Goal: Task Accomplishment & Management: Manage account settings

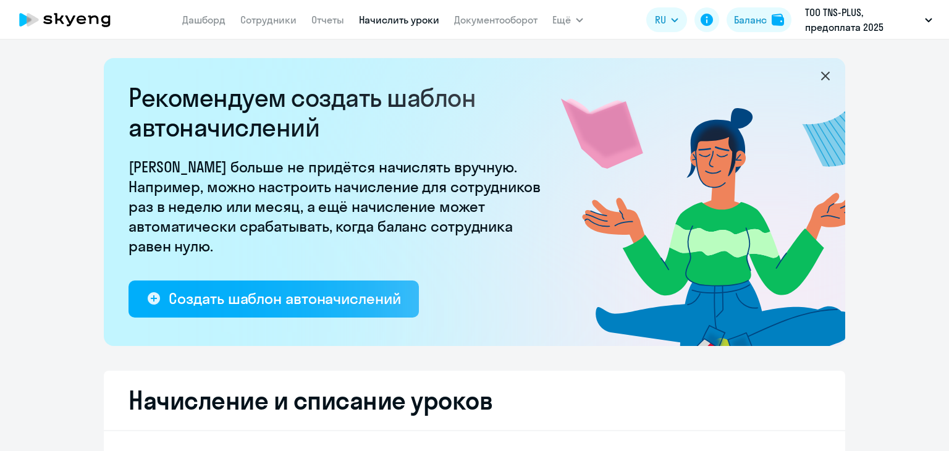
select select "10"
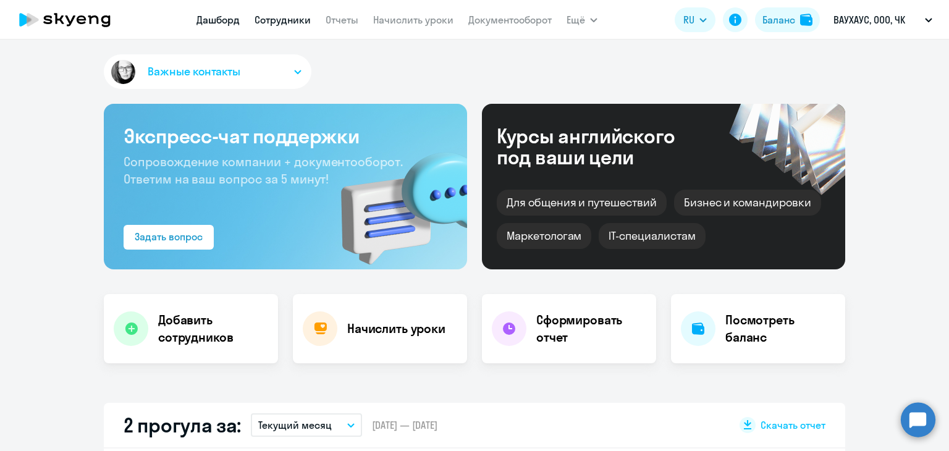
click at [281, 18] on link "Сотрудники" at bounding box center [283, 20] width 56 height 12
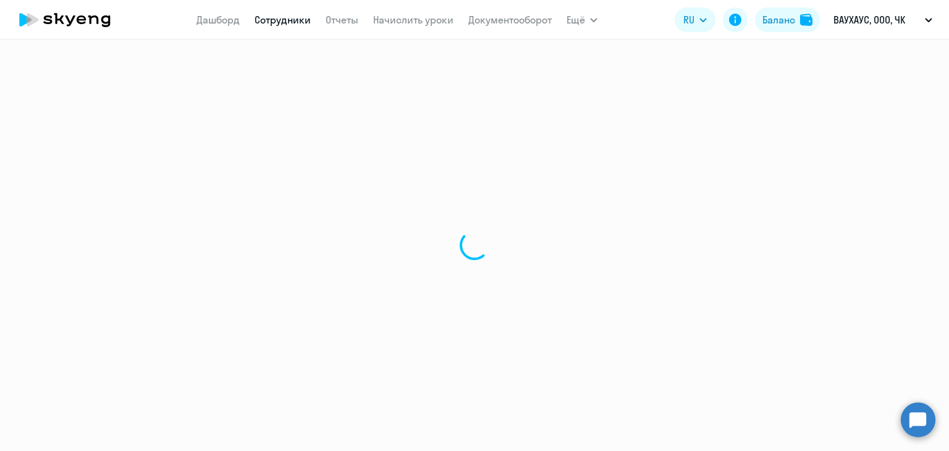
select select "30"
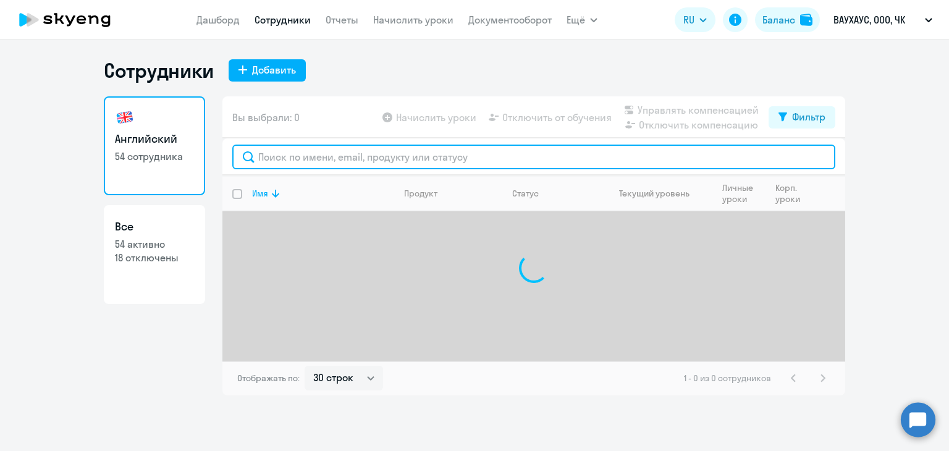
drag, startPoint x: 304, startPoint y: 154, endPoint x: 304, endPoint y: 161, distance: 7.4
click at [304, 161] on input "text" at bounding box center [533, 157] width 603 height 25
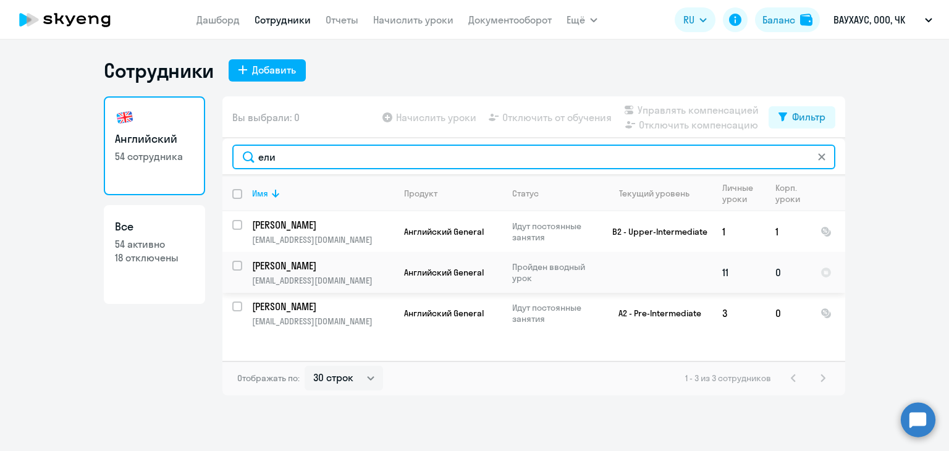
type input "ели"
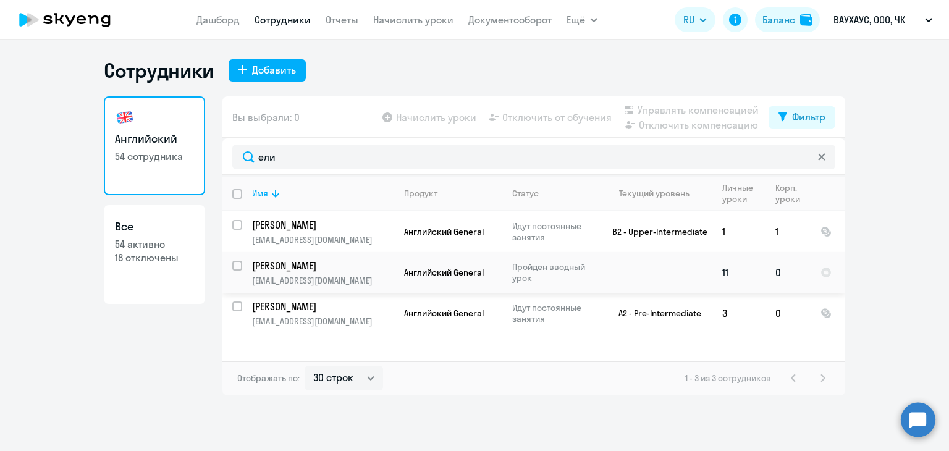
click at [238, 265] on input "select row 42831255" at bounding box center [244, 273] width 25 height 25
checkbox input "true"
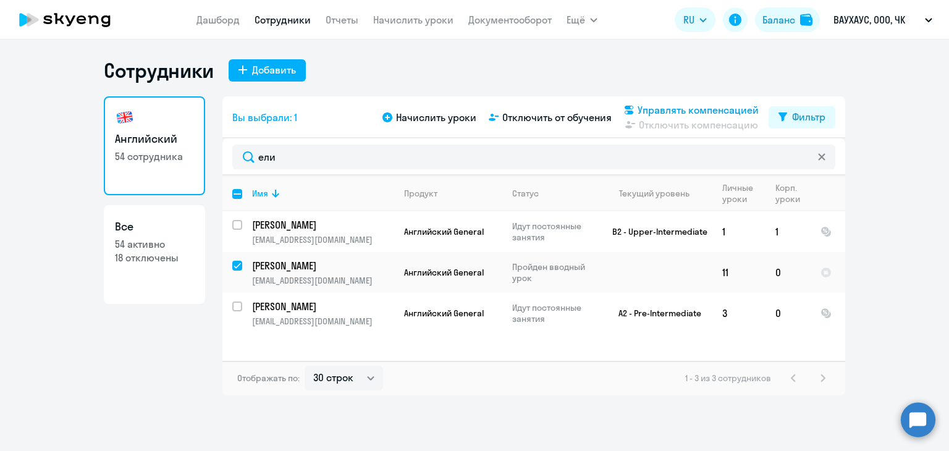
click at [714, 109] on span "Управлять компенсацией" at bounding box center [698, 110] width 121 height 15
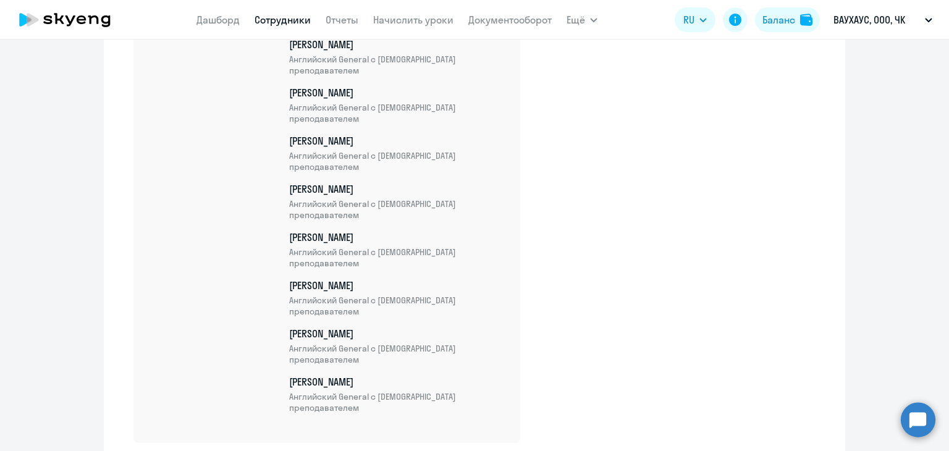
scroll to position [2576, 0]
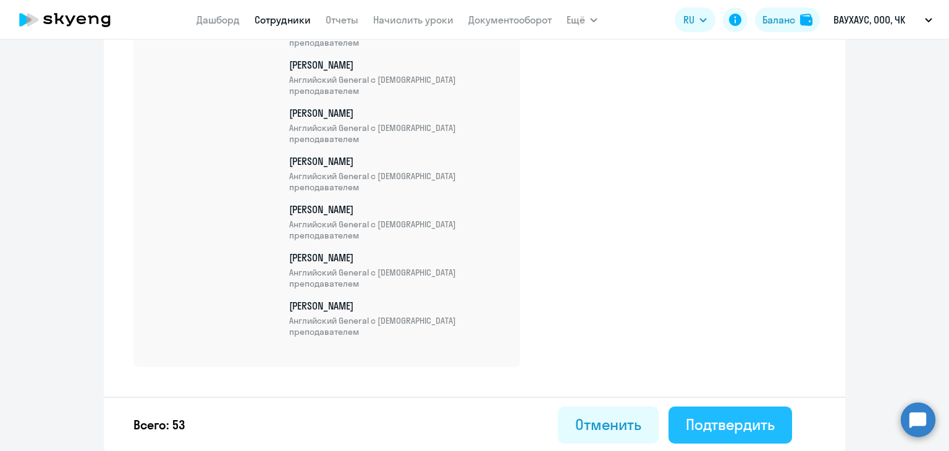
click at [708, 423] on div "Подтвердить" at bounding box center [730, 425] width 89 height 20
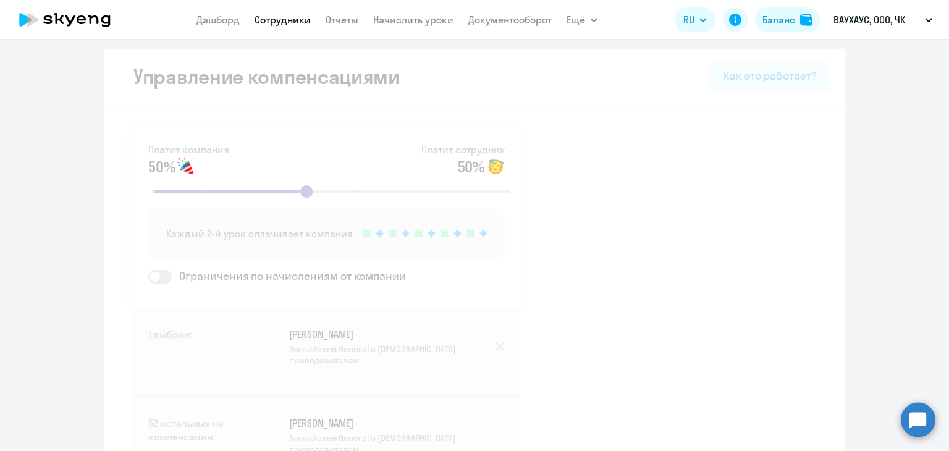
select select "30"
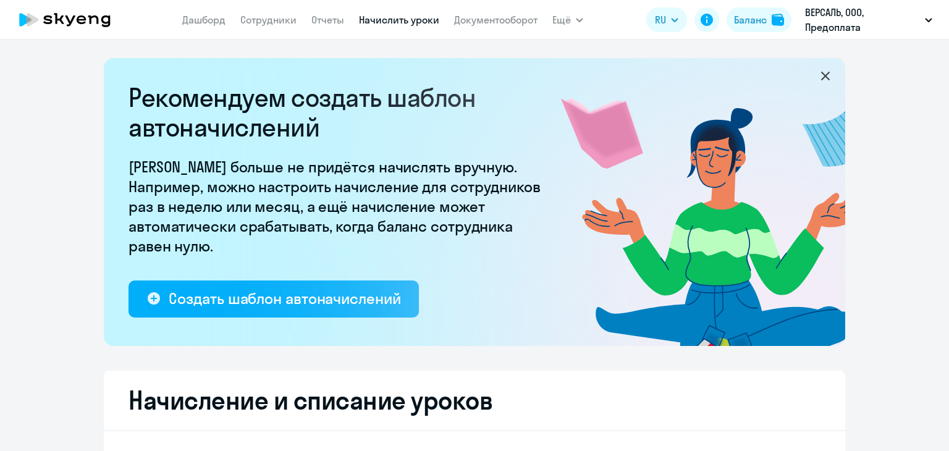
select select "10"
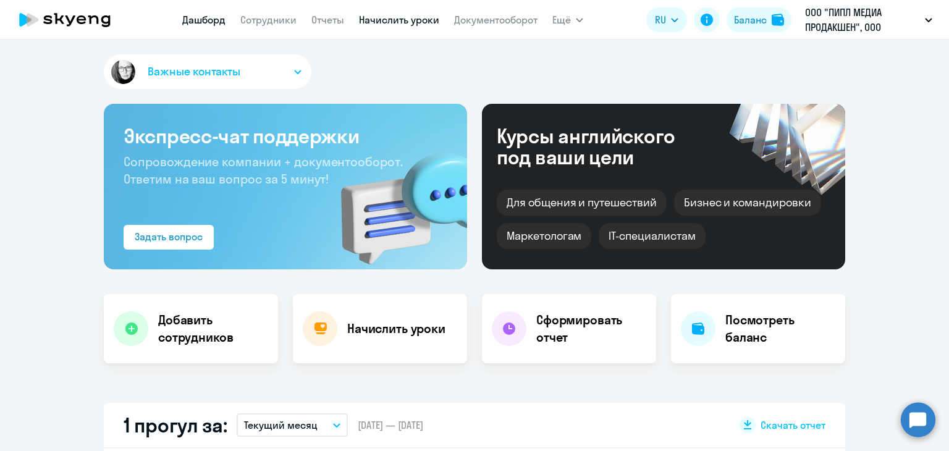
click at [371, 17] on link "Начислить уроки" at bounding box center [399, 20] width 80 height 12
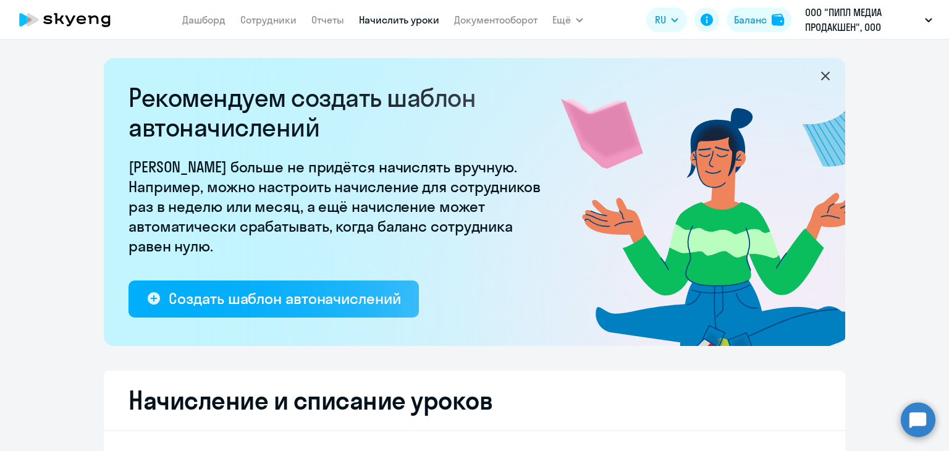
select select "10"
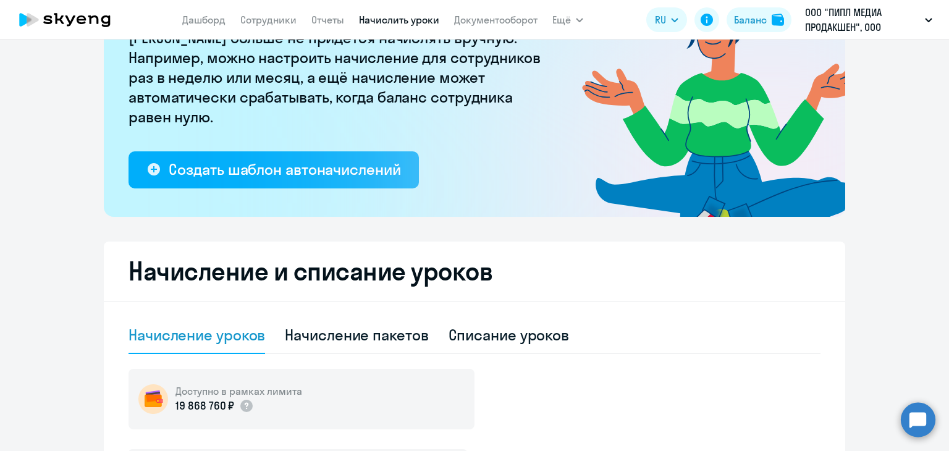
scroll to position [309, 0]
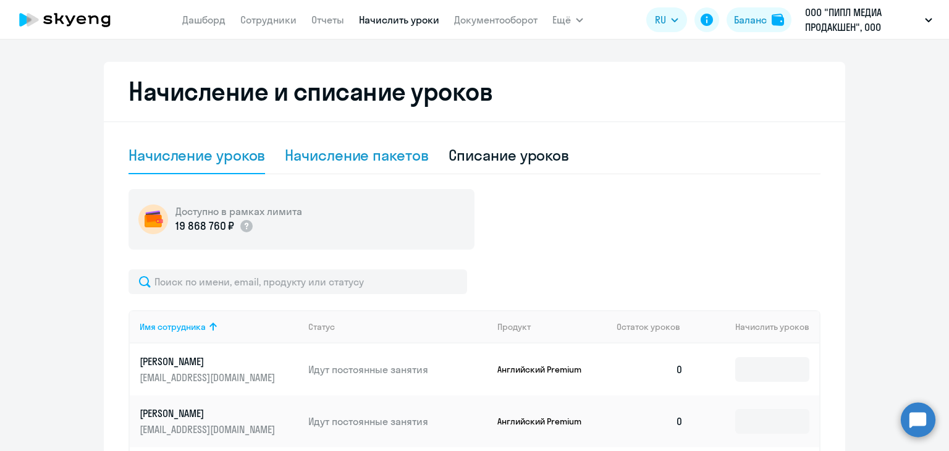
click at [346, 142] on div "Начисление пакетов" at bounding box center [356, 155] width 143 height 37
select select "10"
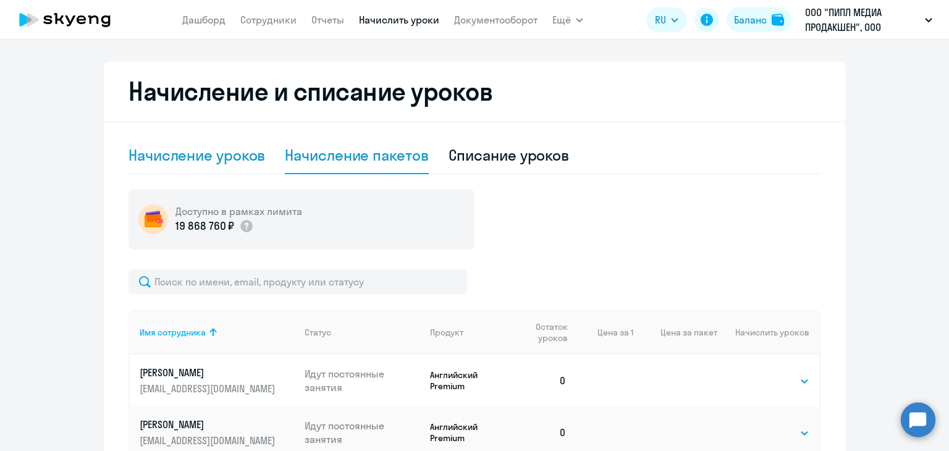
click at [255, 159] on div "Начисление уроков" at bounding box center [197, 155] width 137 height 20
select select "10"
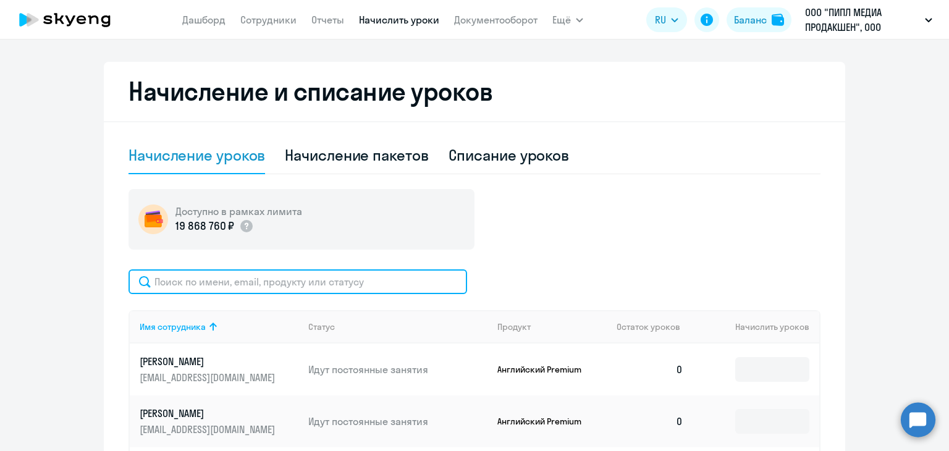
drag, startPoint x: 253, startPoint y: 294, endPoint x: 254, endPoint y: 286, distance: 7.4
click at [253, 294] on input "text" at bounding box center [298, 281] width 339 height 25
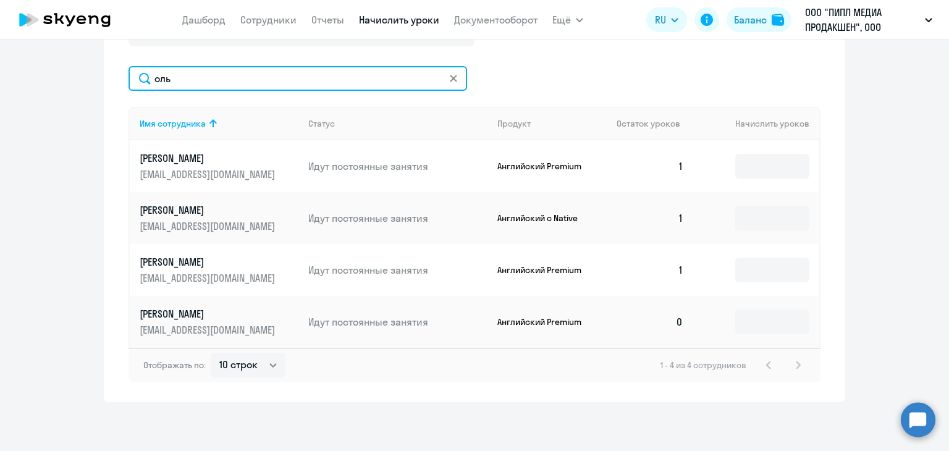
scroll to position [513, 0]
type input "оль"
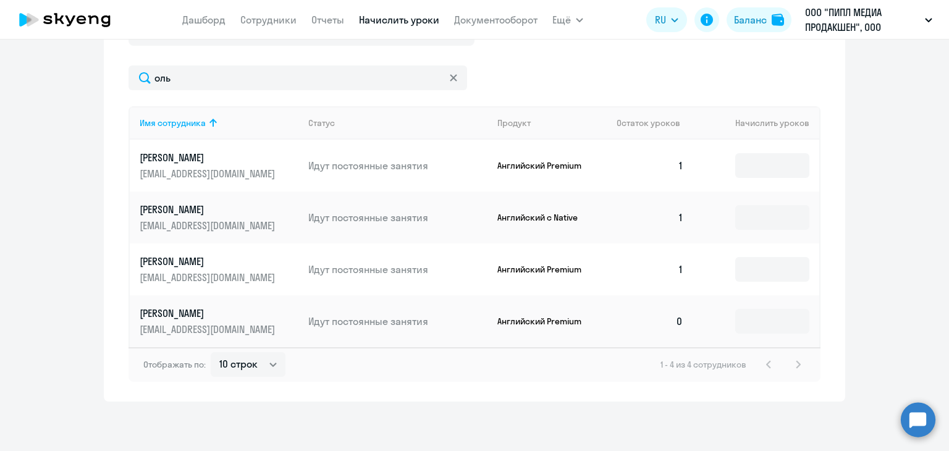
click at [798, 335] on td at bounding box center [756, 321] width 126 height 52
click at [786, 322] on input at bounding box center [772, 321] width 74 height 25
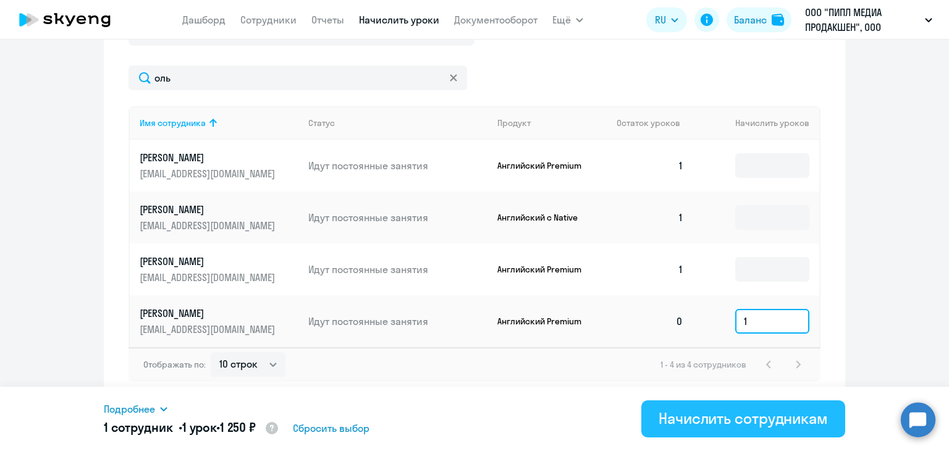
type input "1"
click at [716, 411] on div "Начислить сотрудникам" at bounding box center [743, 418] width 169 height 20
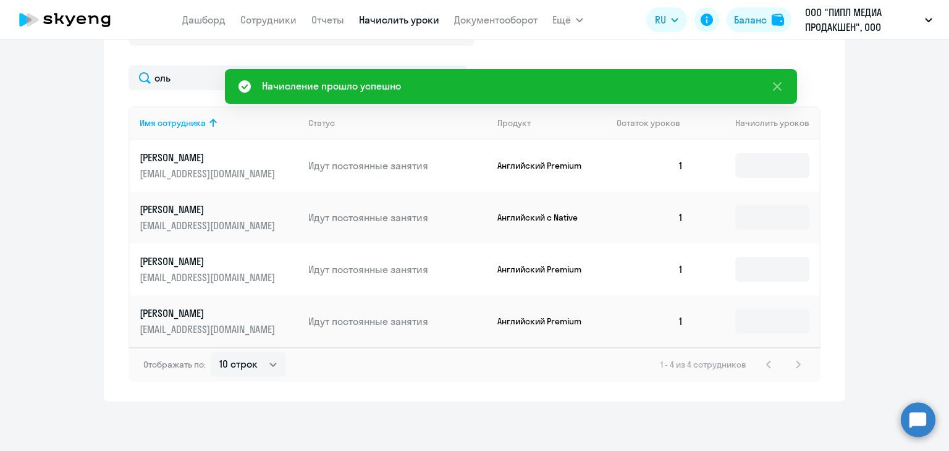
scroll to position [142, 0]
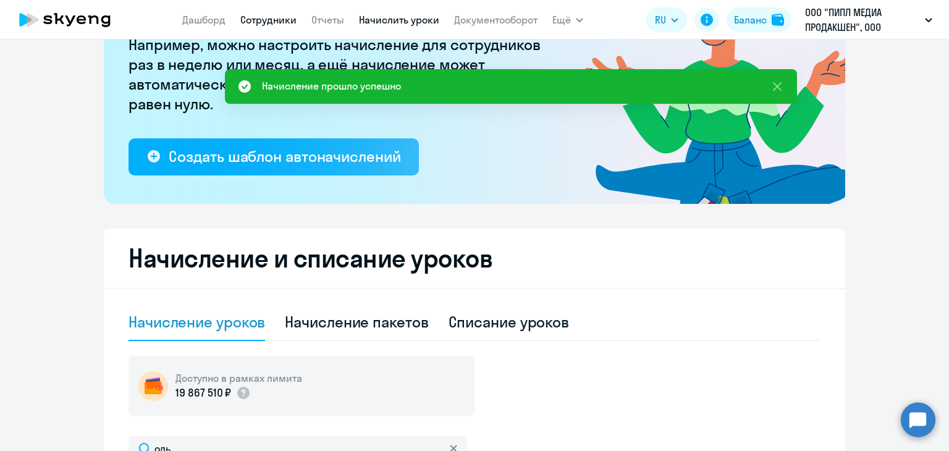
click at [274, 14] on link "Сотрудники" at bounding box center [268, 20] width 56 height 12
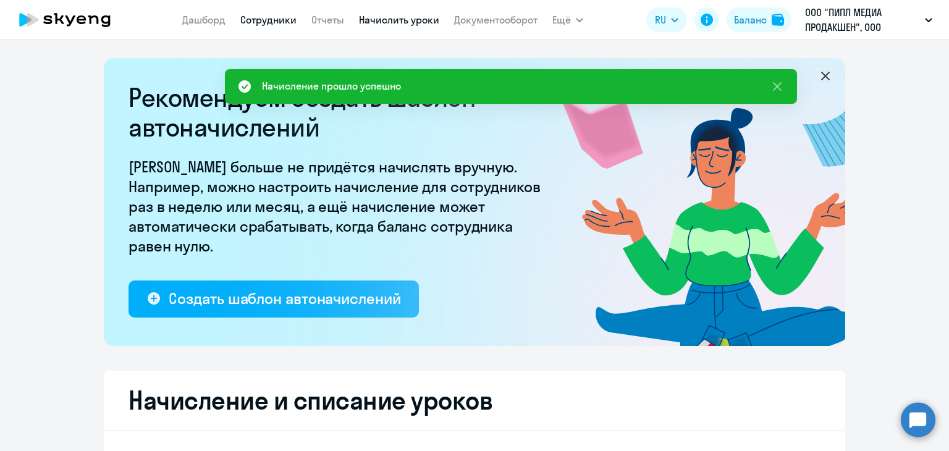
select select "30"
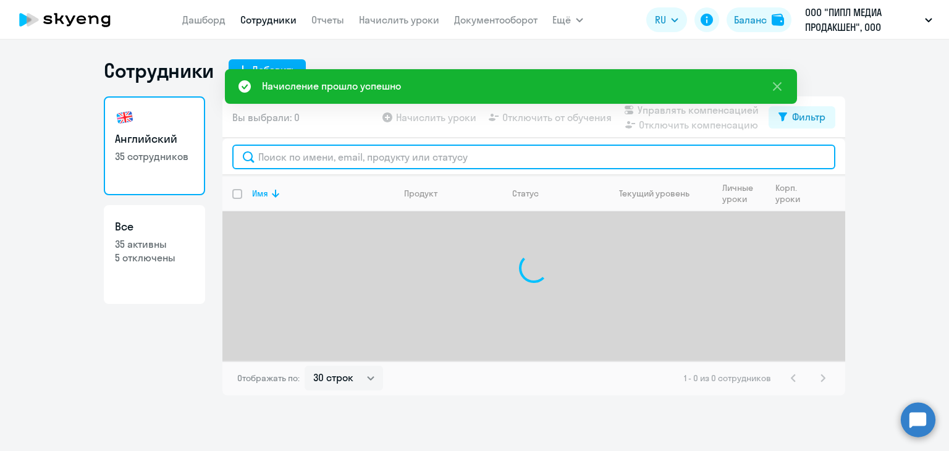
click at [439, 152] on input "text" at bounding box center [533, 157] width 603 height 25
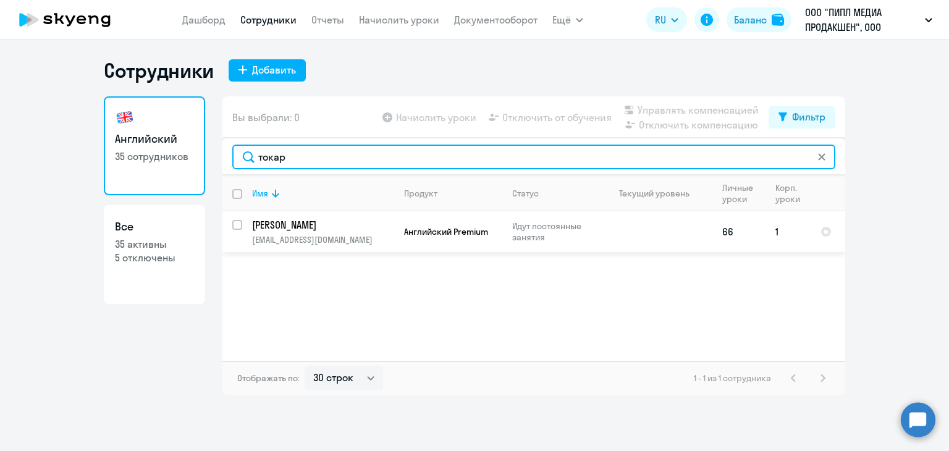
type input "токар"
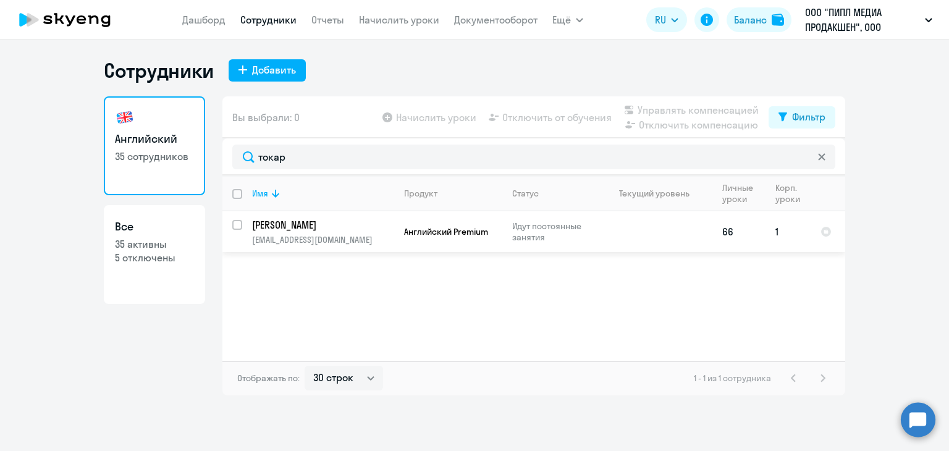
click at [239, 229] on input "select row 2459893" at bounding box center [244, 232] width 25 height 25
checkbox input "true"
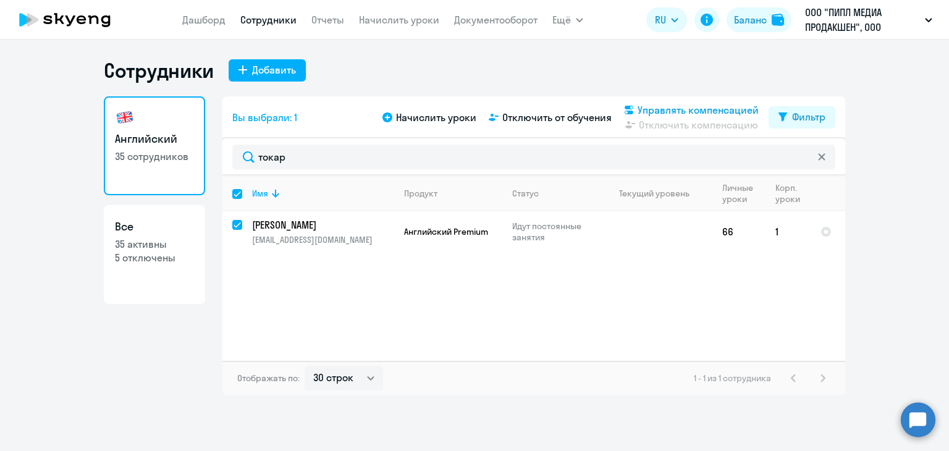
click at [688, 110] on span "Управлять компенсацией" at bounding box center [698, 110] width 121 height 15
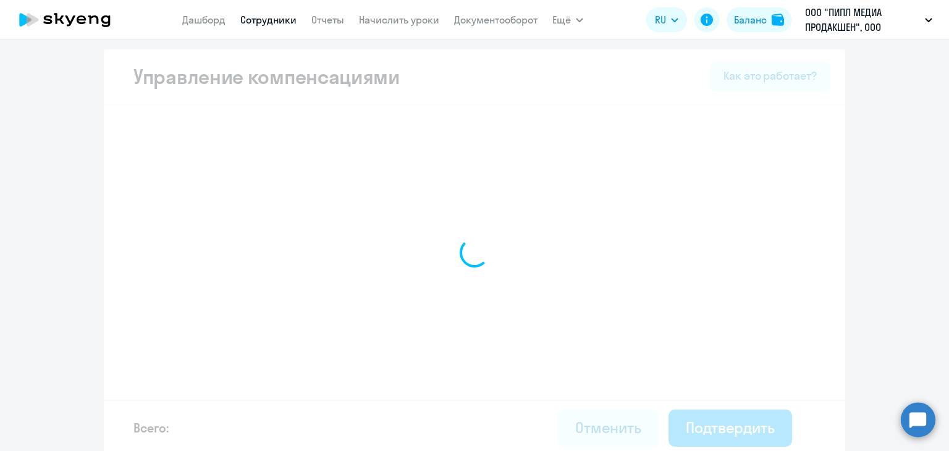
select select "MONTHLY"
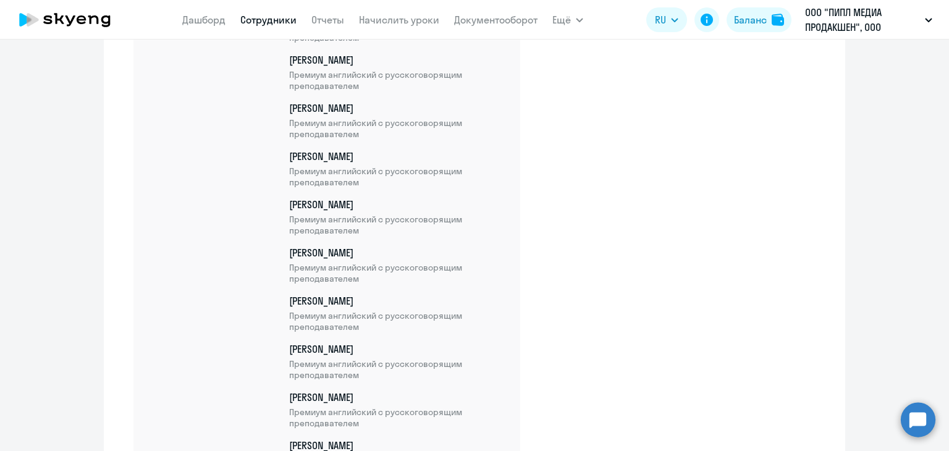
scroll to position [1797, 0]
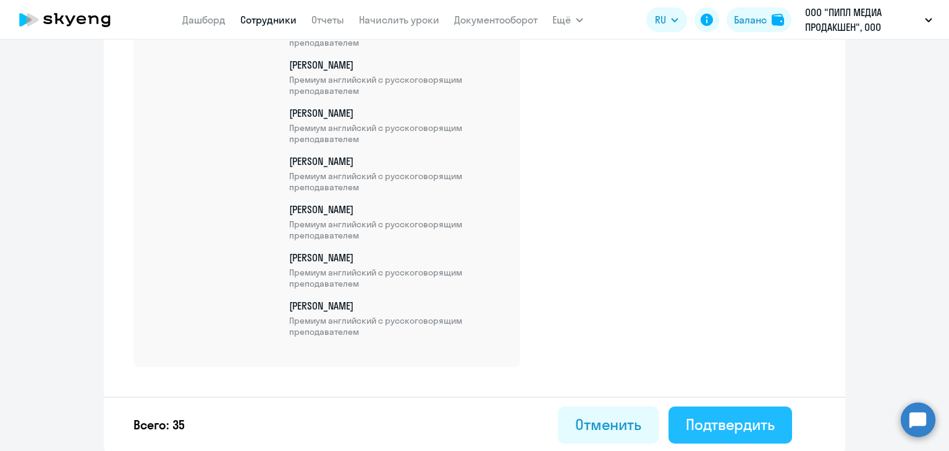
click at [748, 418] on div "Подтвердить" at bounding box center [730, 425] width 89 height 20
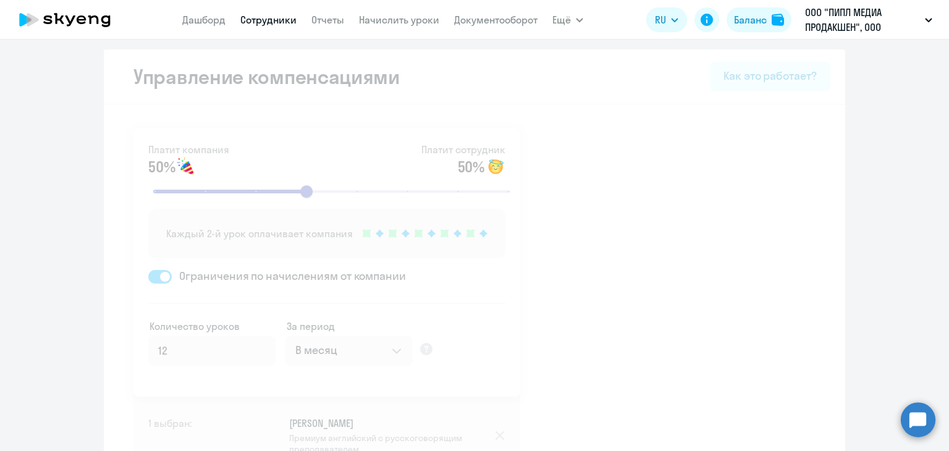
select select "30"
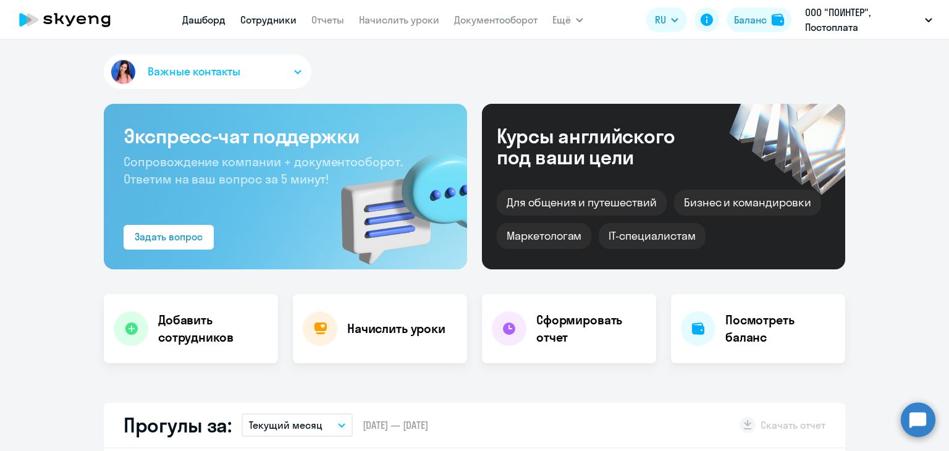
click at [274, 22] on link "Сотрудники" at bounding box center [268, 20] width 56 height 12
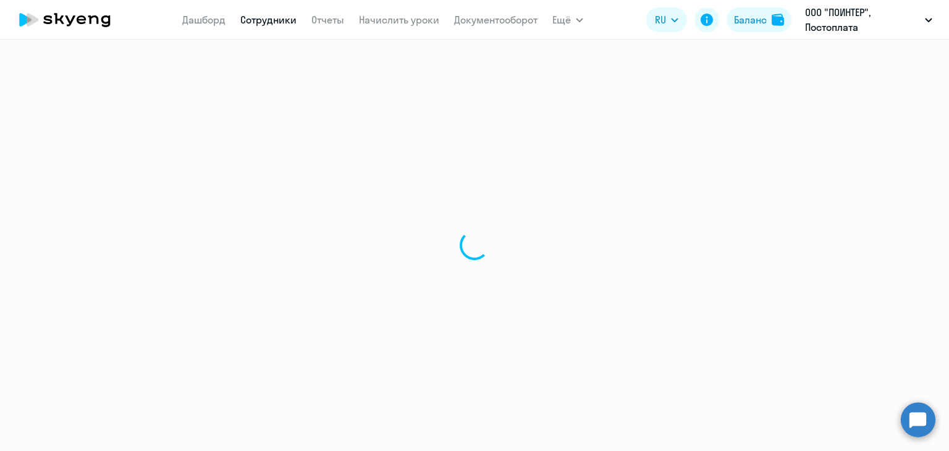
select select "30"
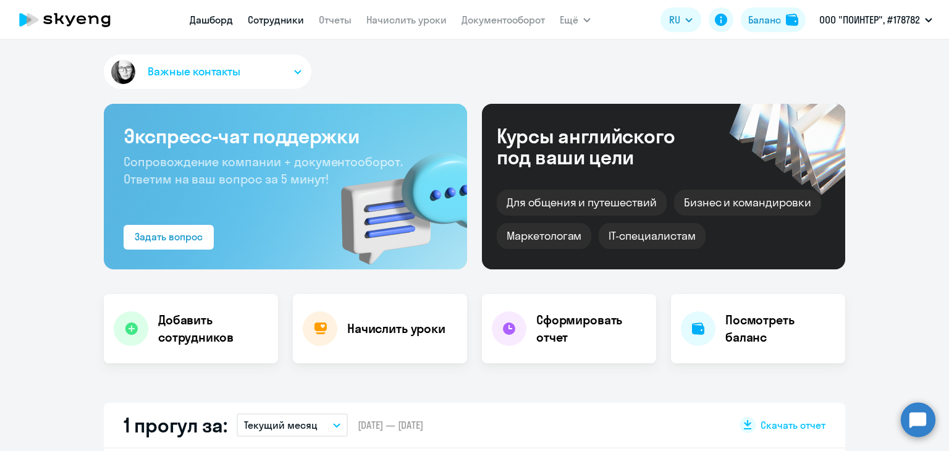
click at [284, 20] on link "Сотрудники" at bounding box center [276, 20] width 56 height 12
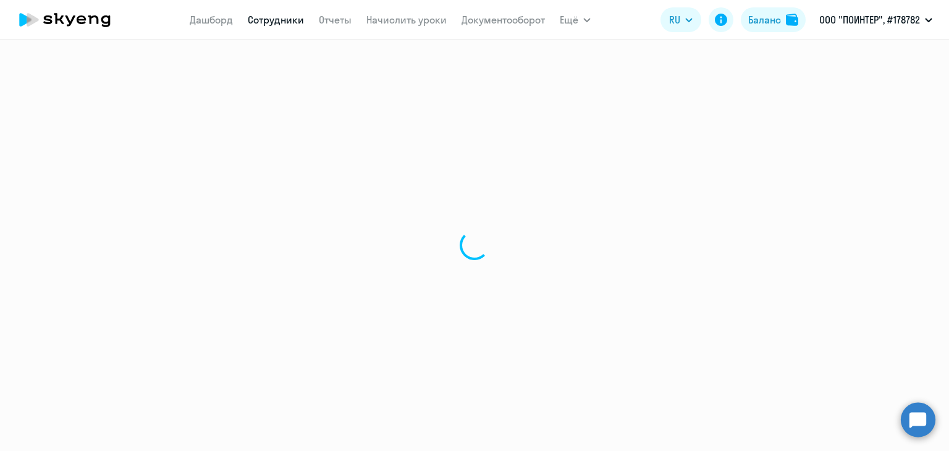
select select "30"
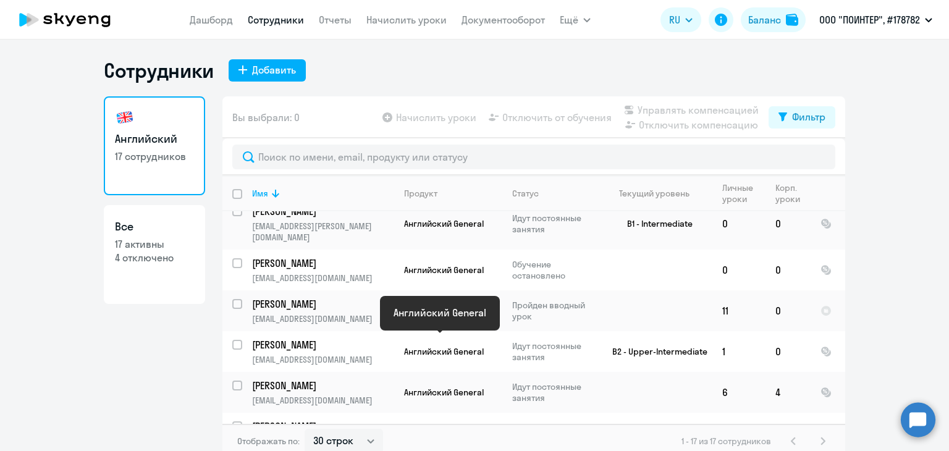
scroll to position [114, 0]
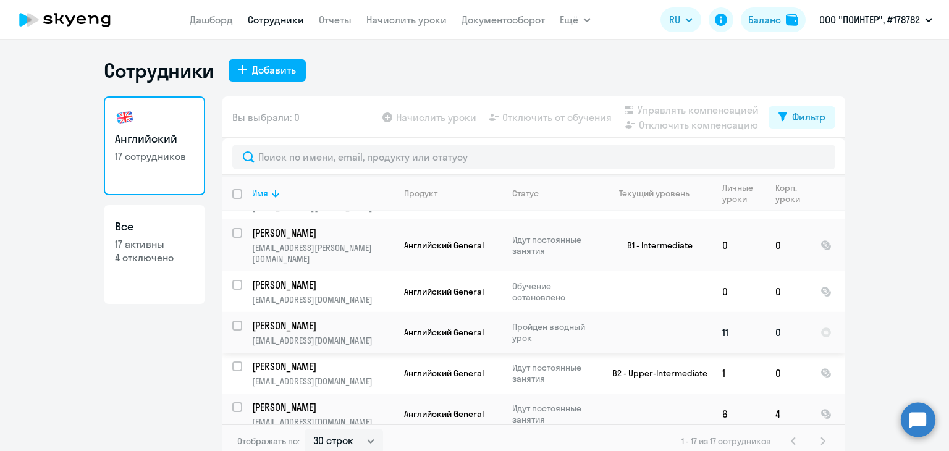
click at [242, 317] on td "Максимова Александра a.maksimova@quarta-hunt.ru" at bounding box center [318, 332] width 152 height 41
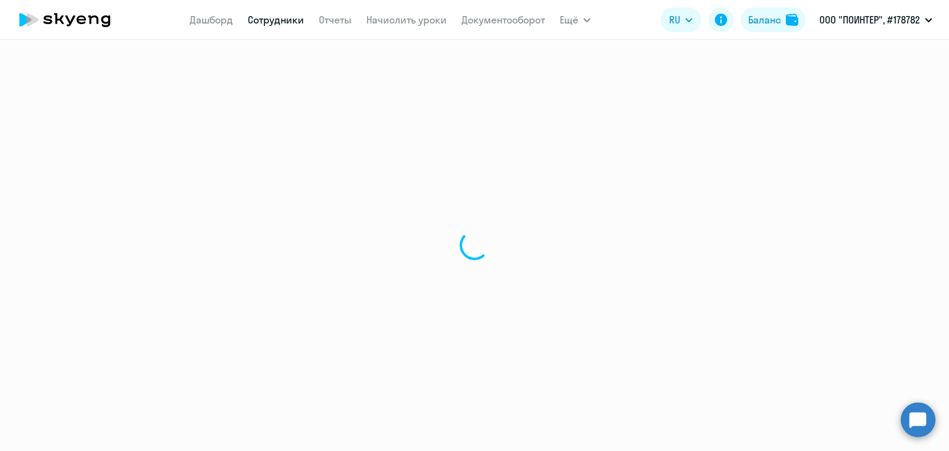
select select "english"
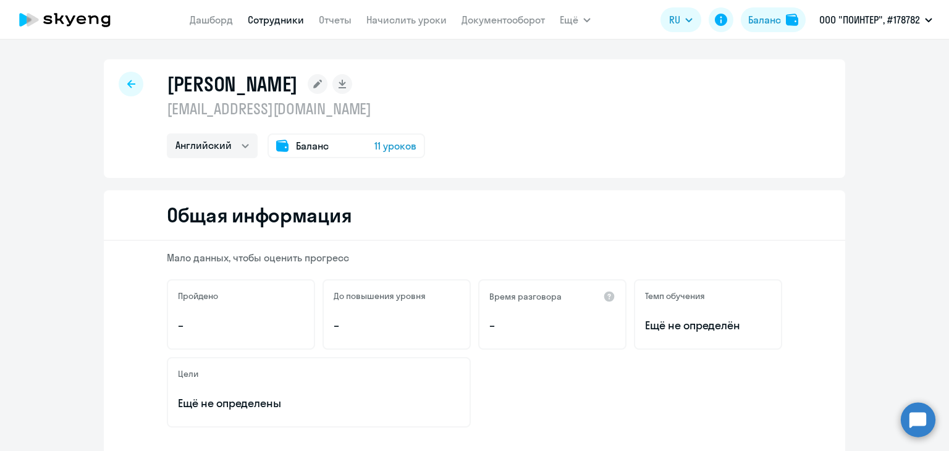
click at [119, 85] on div at bounding box center [131, 84] width 25 height 25
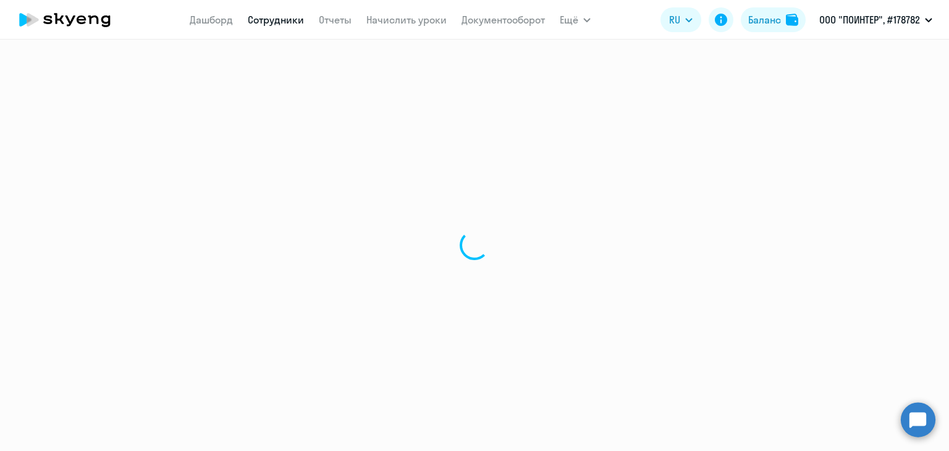
select select "30"
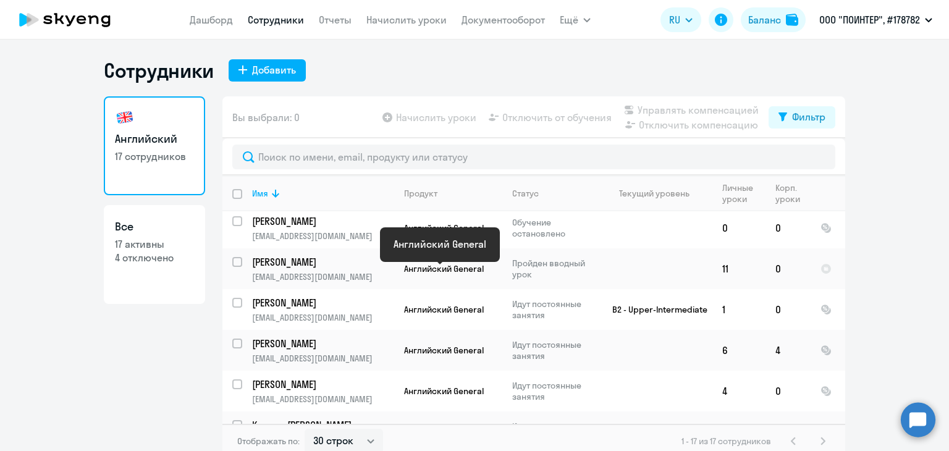
scroll to position [185, 0]
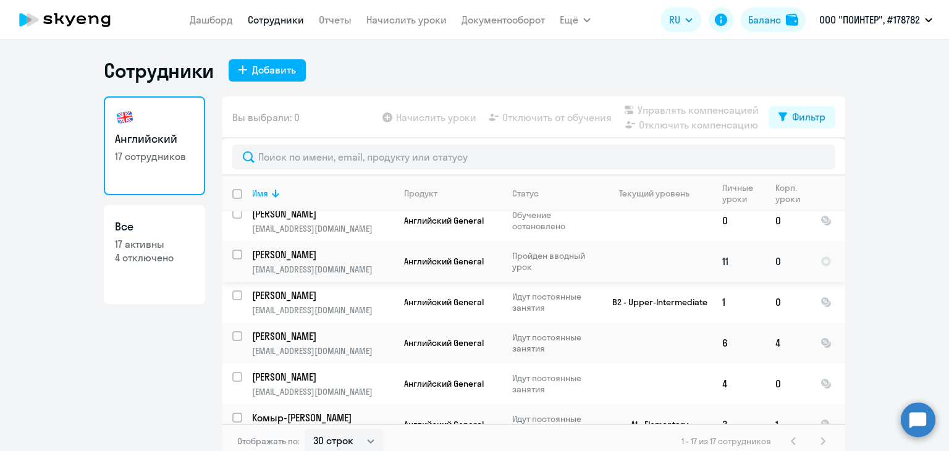
click at [234, 250] on input "select row 42371186" at bounding box center [244, 262] width 25 height 25
checkbox input "true"
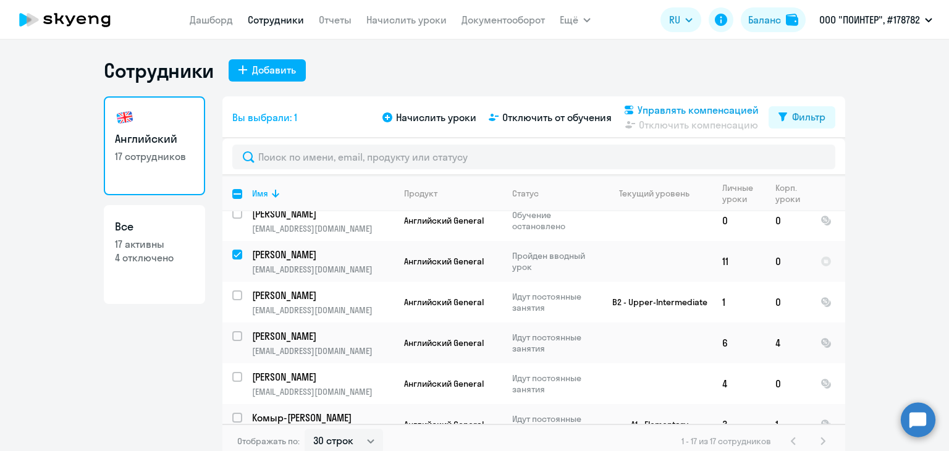
click at [676, 108] on span "Управлять компенсацией" at bounding box center [698, 110] width 121 height 15
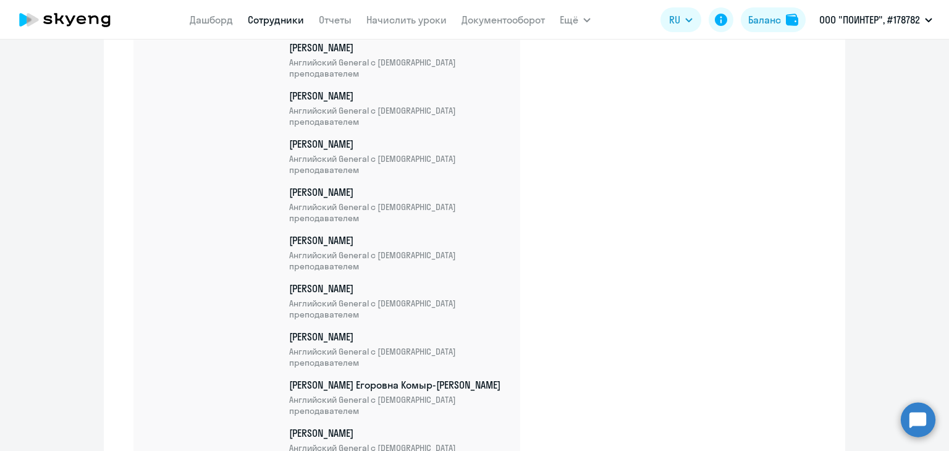
scroll to position [792, 0]
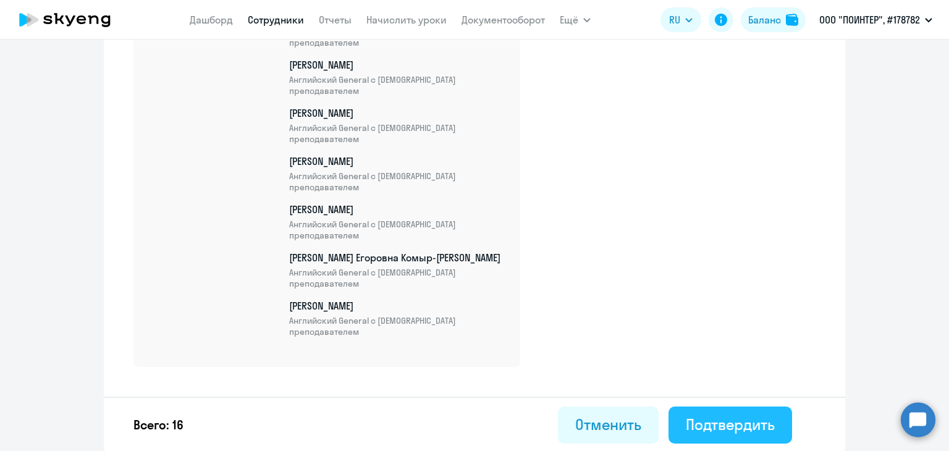
click at [740, 421] on div "Подтвердить" at bounding box center [730, 425] width 89 height 20
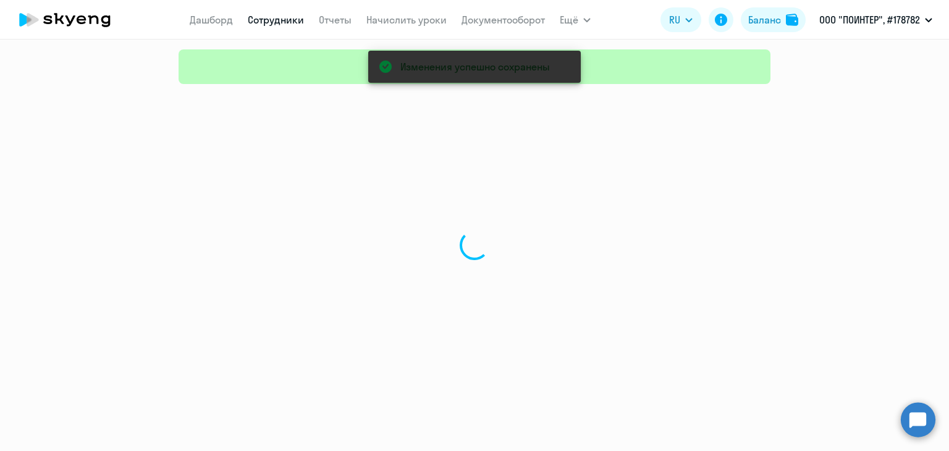
select select "30"
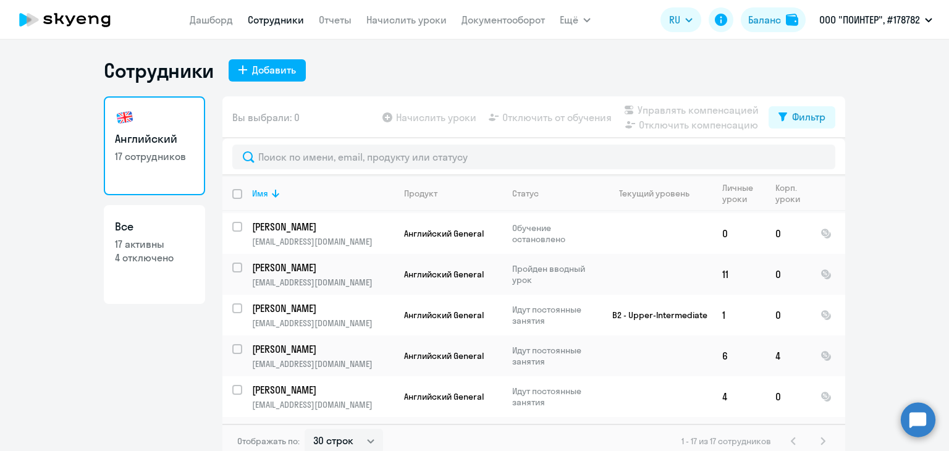
scroll to position [185, 0]
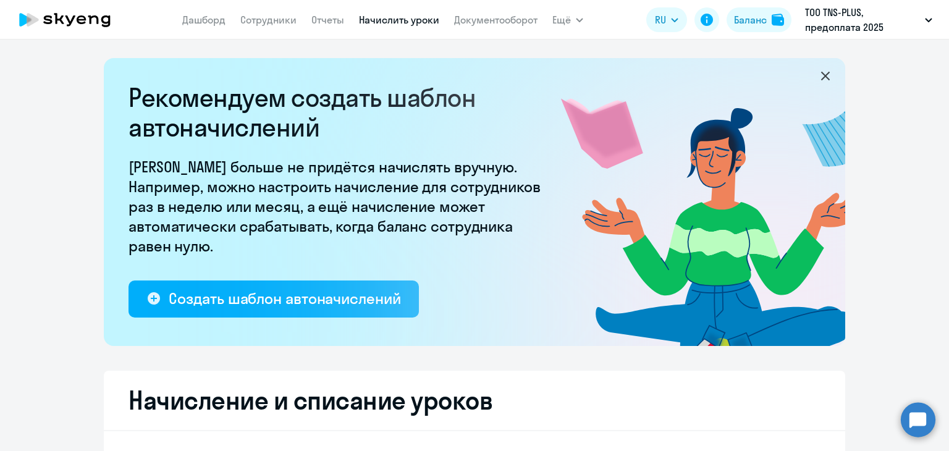
select select "50"
